Goal: Transaction & Acquisition: Purchase product/service

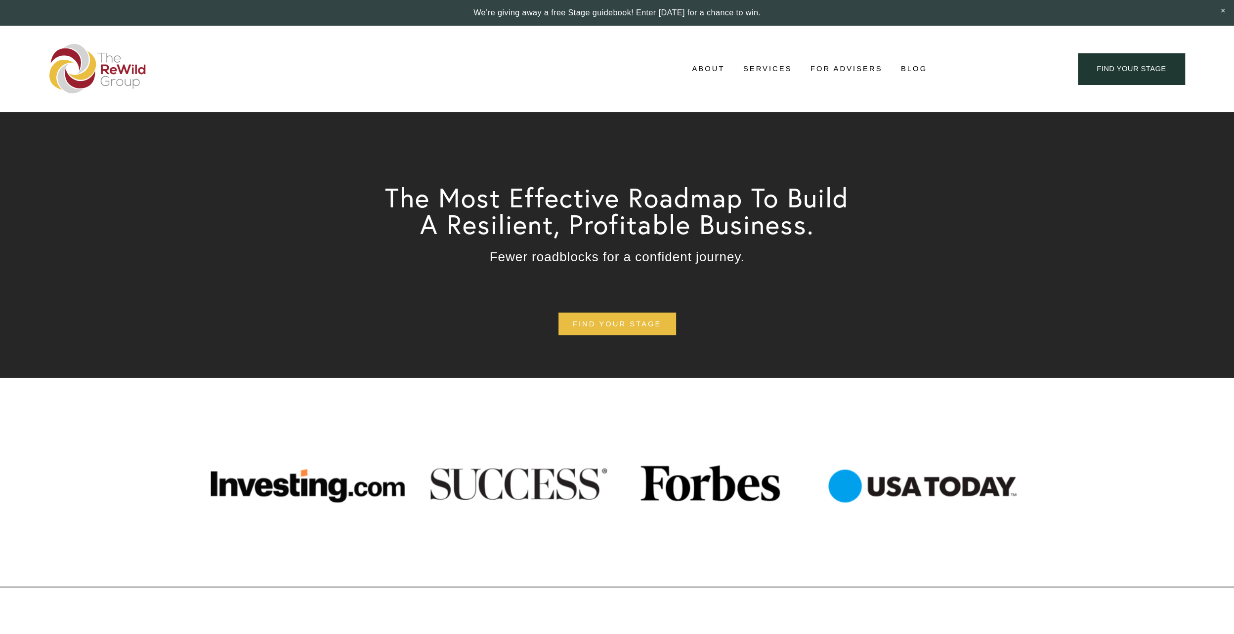
click at [844, 67] on link "For Advisers" at bounding box center [846, 68] width 72 height 15
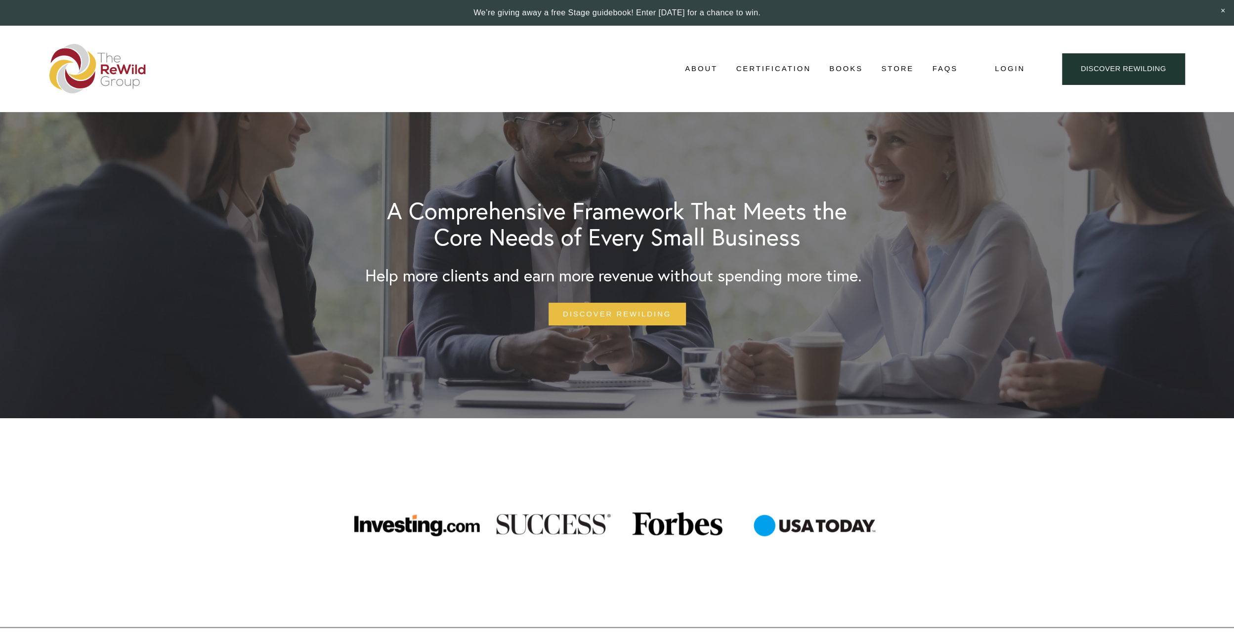
click at [900, 68] on link "Store" at bounding box center [897, 68] width 33 height 15
click at [841, 68] on link "Books" at bounding box center [846, 68] width 34 height 15
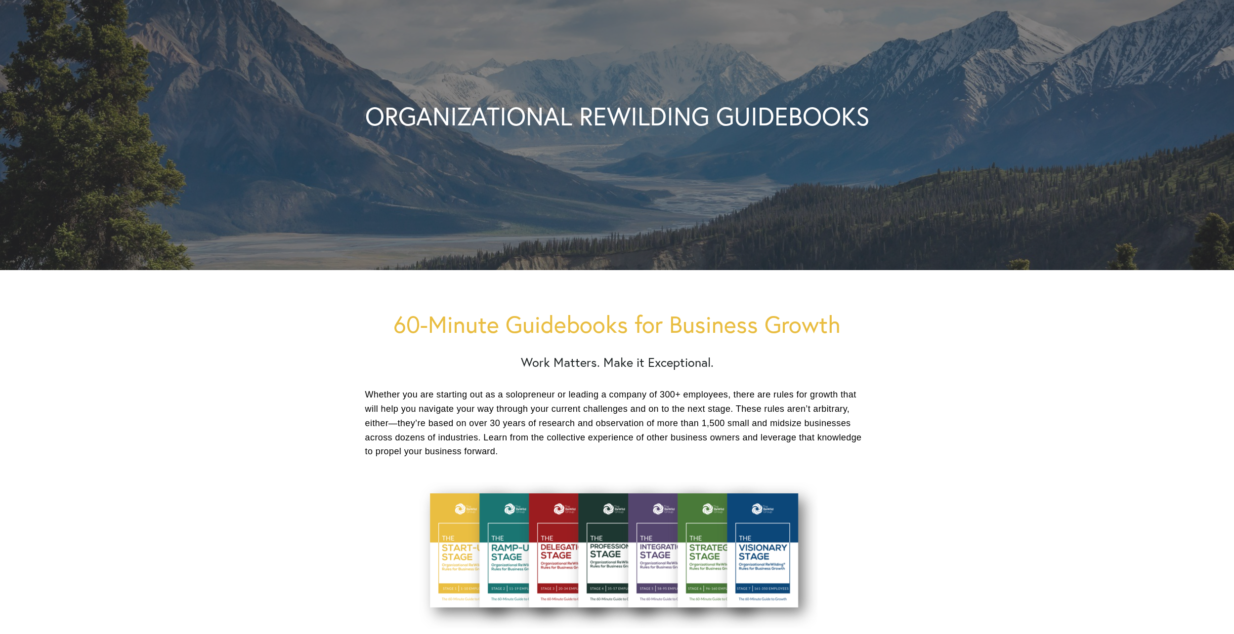
scroll to position [296, 0]
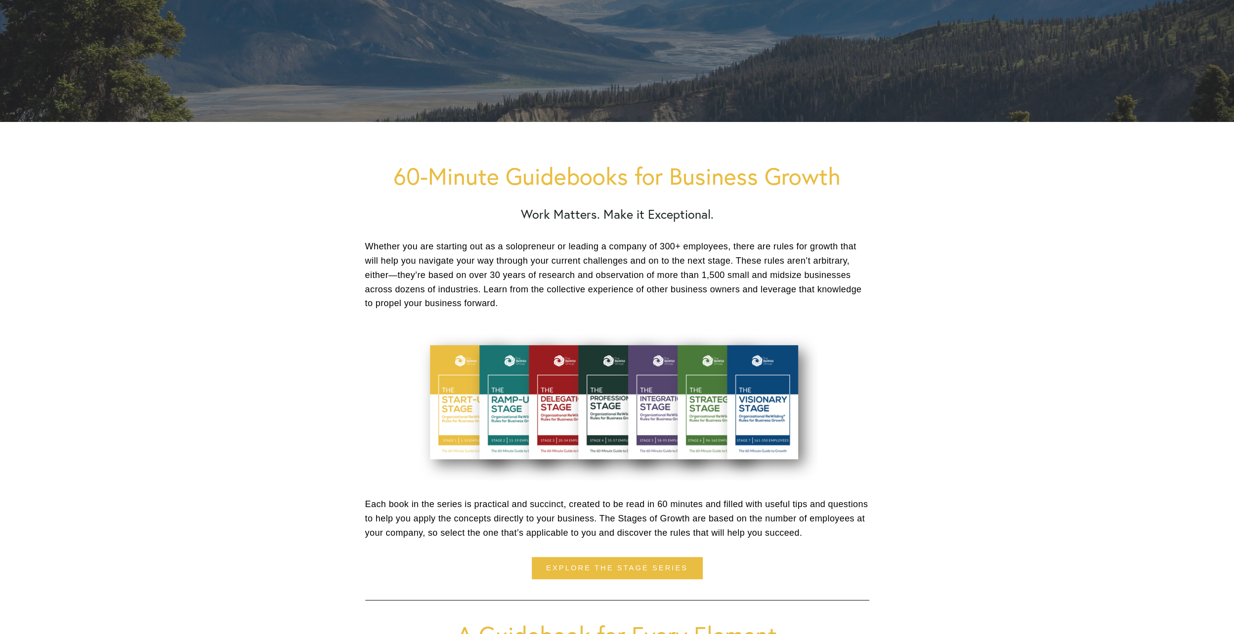
click at [558, 416] on div at bounding box center [616, 404] width 401 height 153
